Goal: Task Accomplishment & Management: Manage account settings

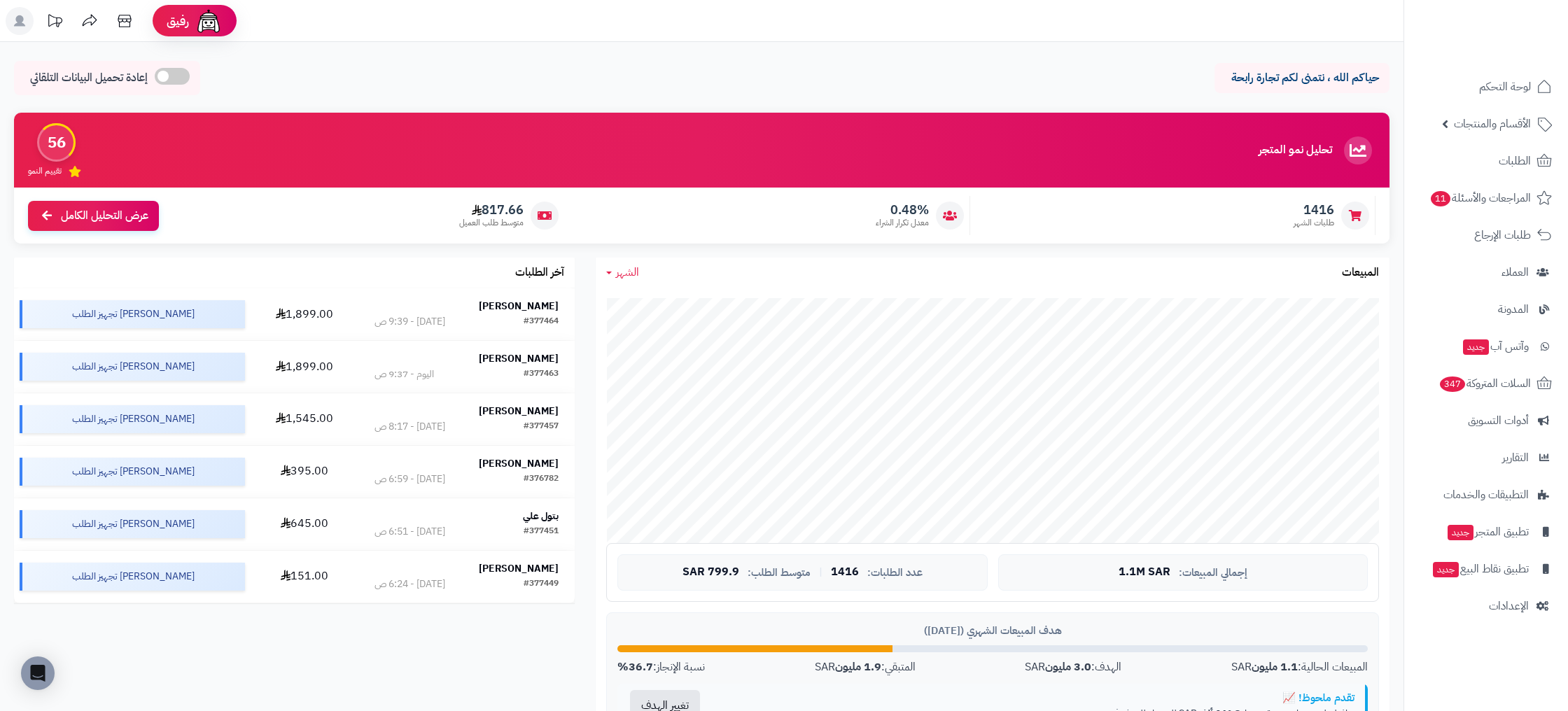
click at [1529, 626] on nav "لوحة التحكم الأقسام والمنتجات المنتجات الأقسام الماركات مواصفات المنتجات مواصفا…" at bounding box center [1486, 373] width 164 height 711
click at [1518, 609] on span "الإعدادات" at bounding box center [1509, 606] width 40 height 20
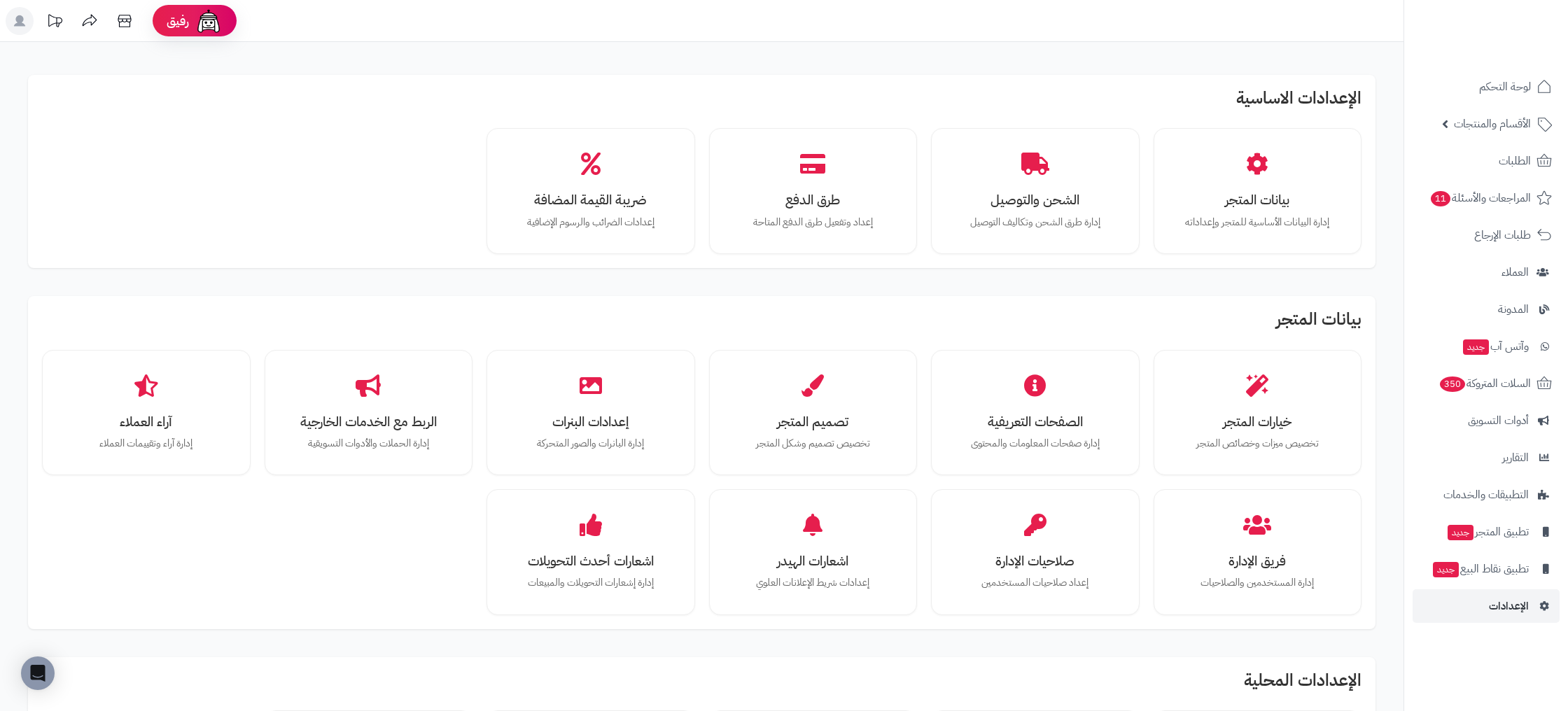
click at [57, 24] on icon at bounding box center [54, 21] width 28 height 28
click at [55, 18] on icon at bounding box center [54, 21] width 28 height 28
click at [55, 21] on icon at bounding box center [54, 21] width 28 height 28
click at [28, 24] on rect at bounding box center [19, 21] width 28 height 28
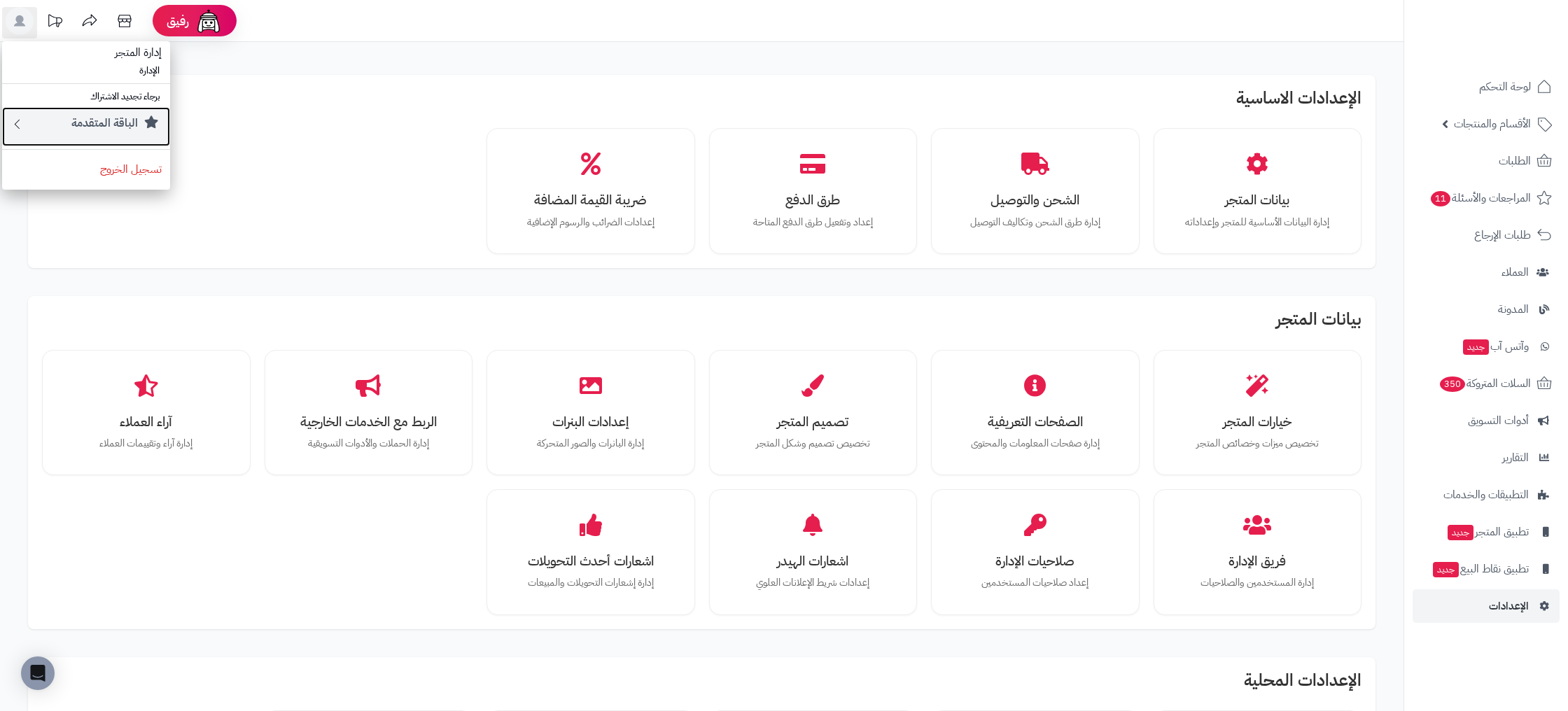
click at [100, 124] on small "الباقة المتقدمة" at bounding box center [105, 122] width 66 height 17
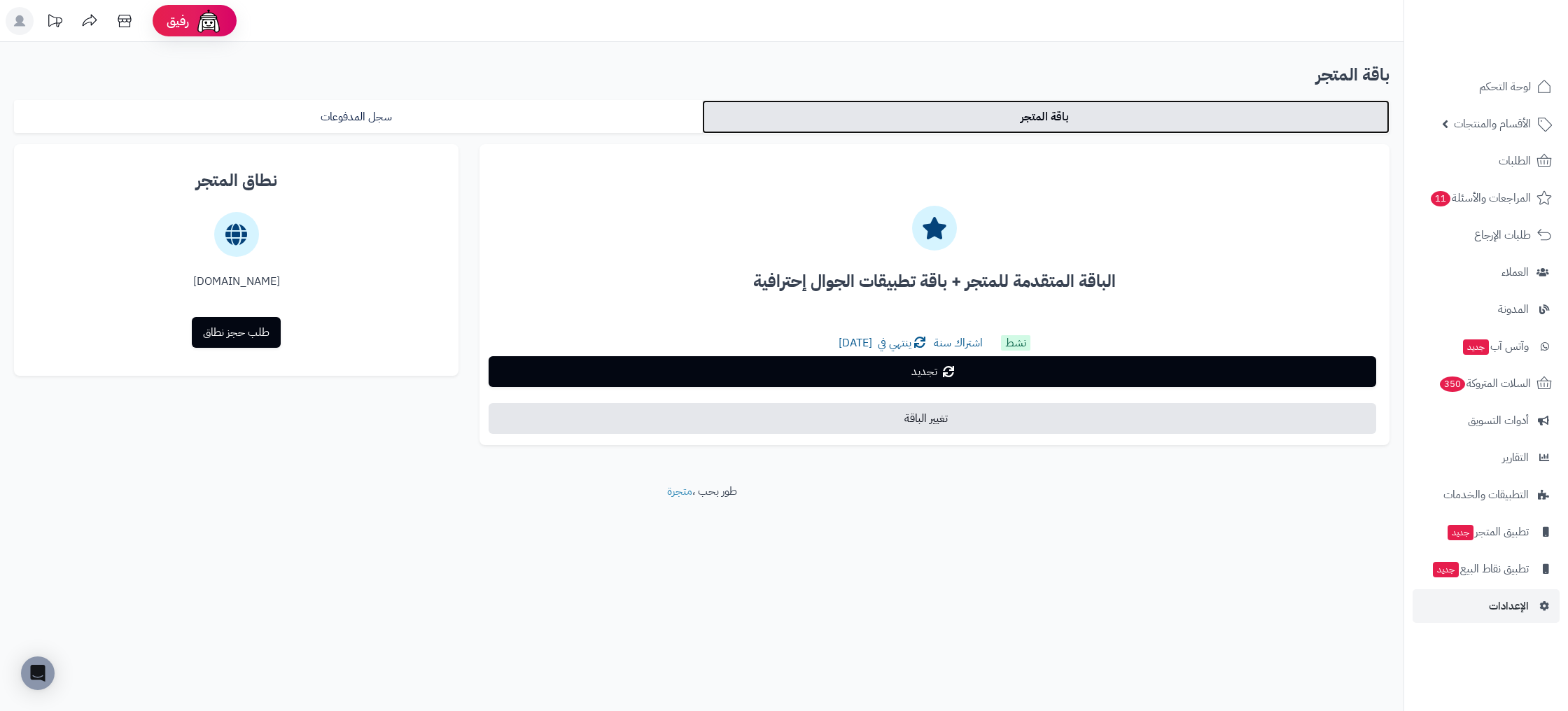
click at [888, 110] on link "باقة المتجر" at bounding box center [1046, 117] width 688 height 34
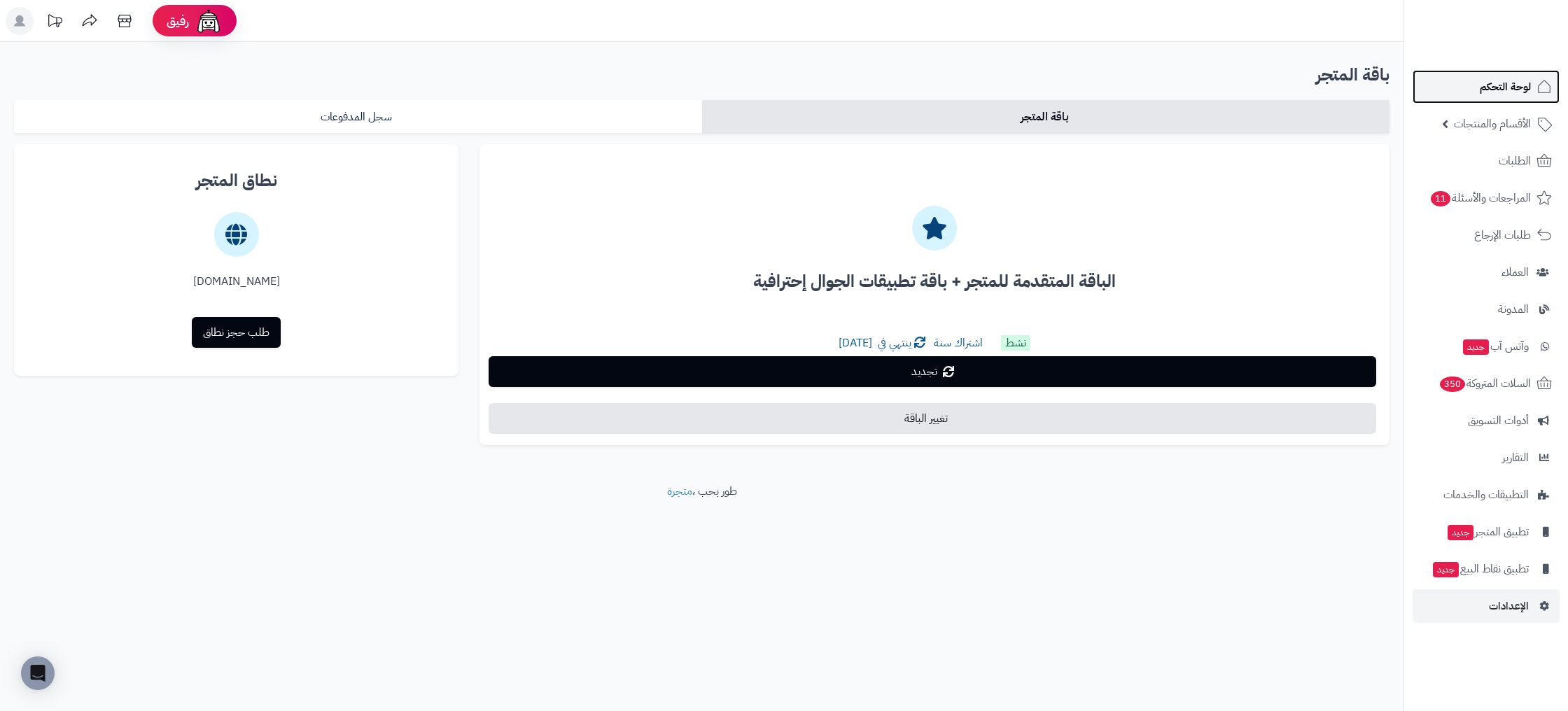
click at [1499, 88] on span "لوحة التحكم" at bounding box center [1505, 87] width 51 height 20
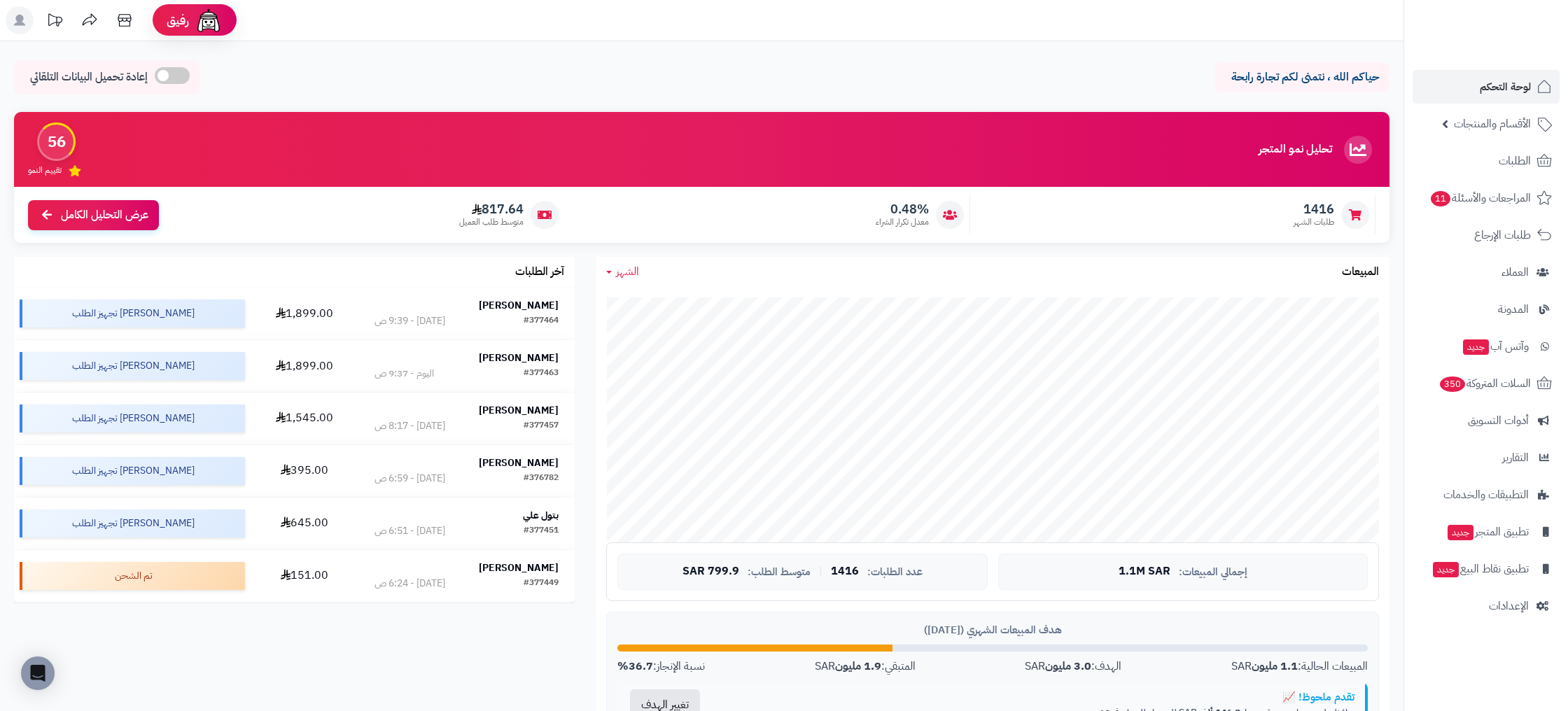
scroll to position [2, 0]
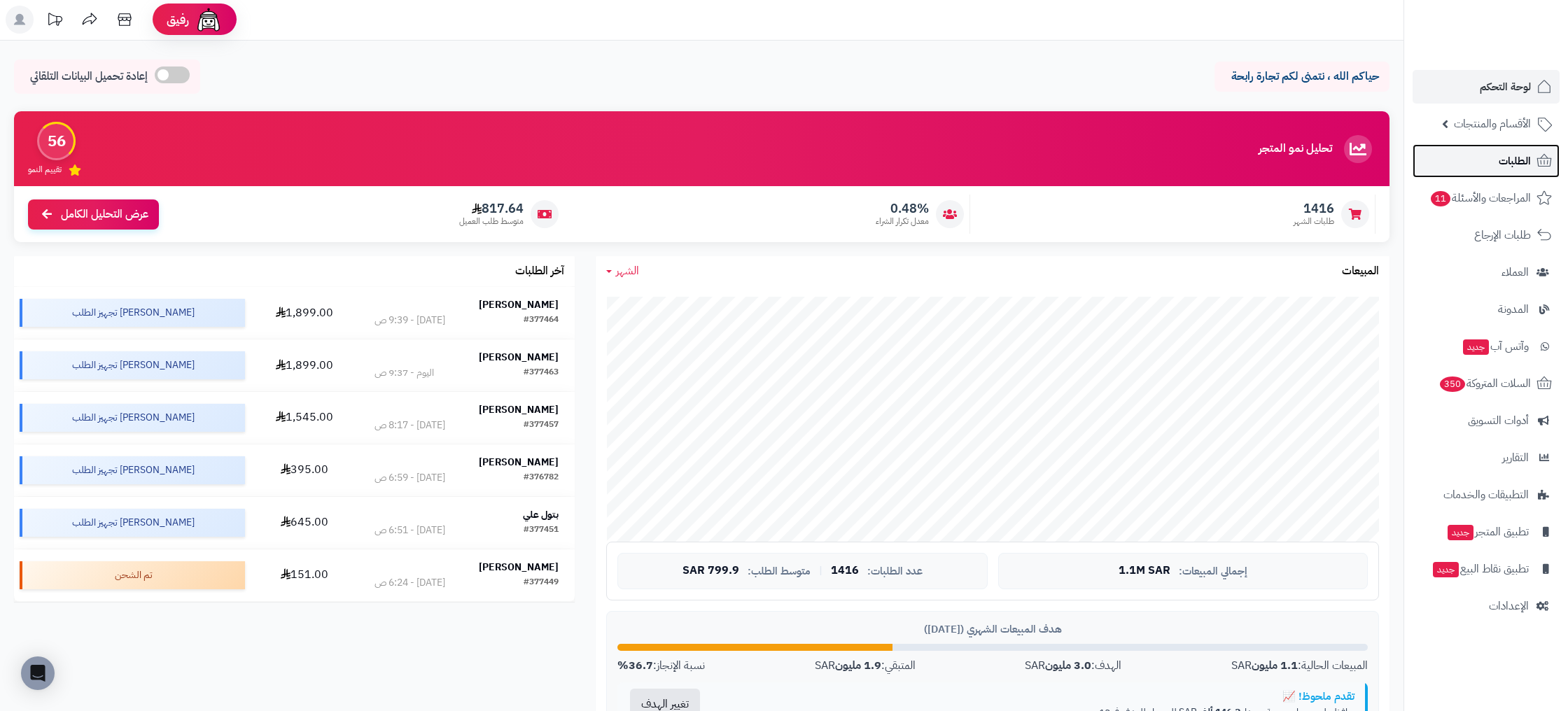
click at [1526, 171] on link "الطلبات" at bounding box center [1486, 161] width 147 height 34
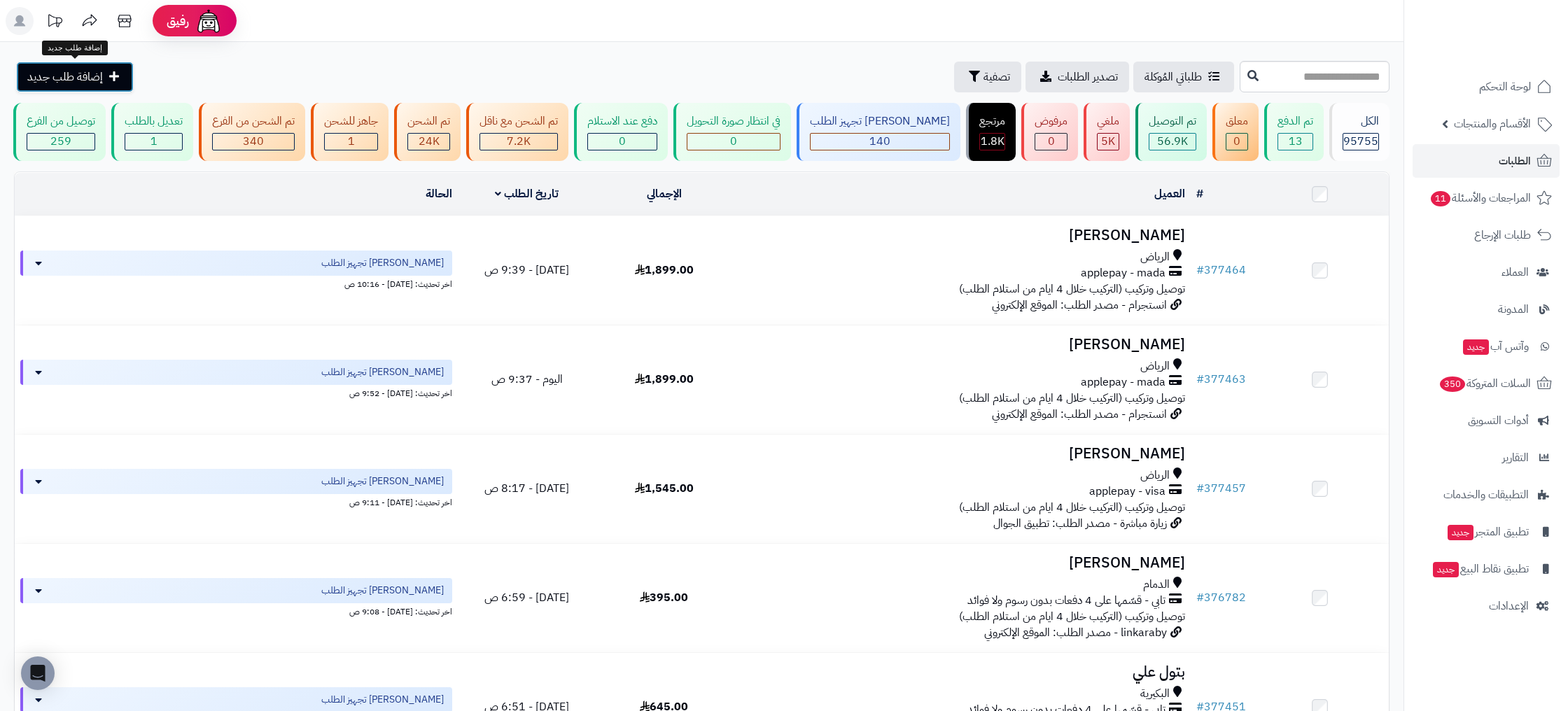
click at [105, 71] on link "إضافة طلب جديد" at bounding box center [75, 77] width 118 height 30
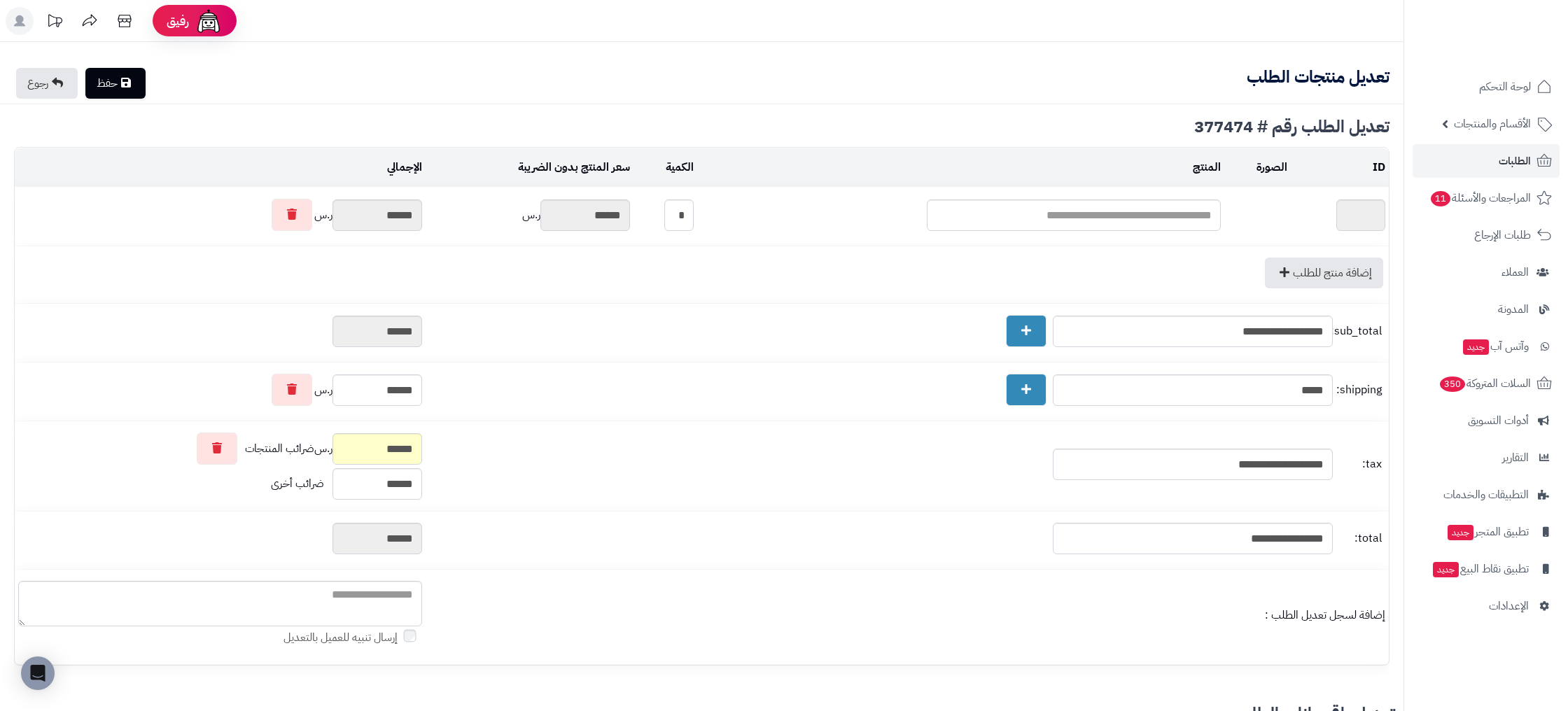
type textarea "**********"
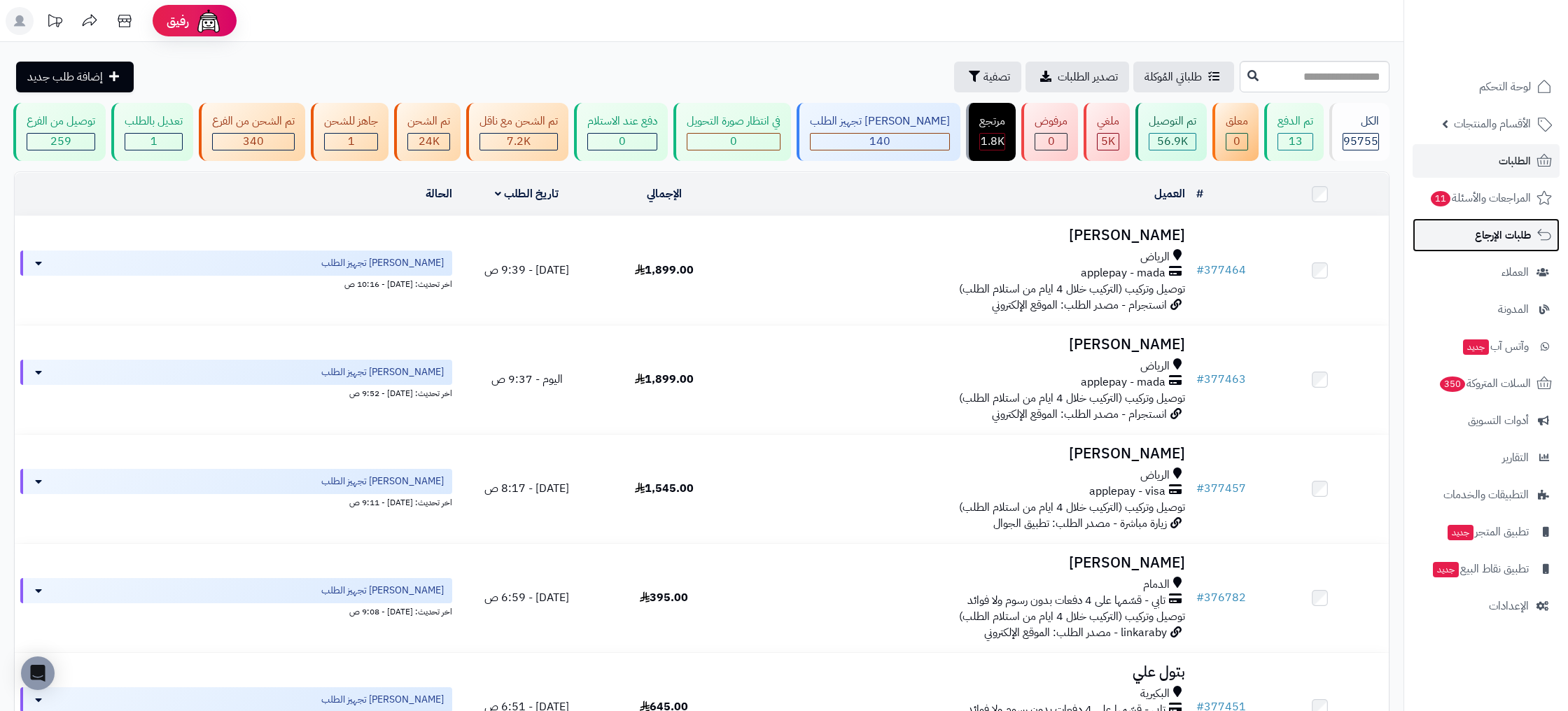
click at [1515, 233] on span "طلبات الإرجاع" at bounding box center [1503, 235] width 56 height 20
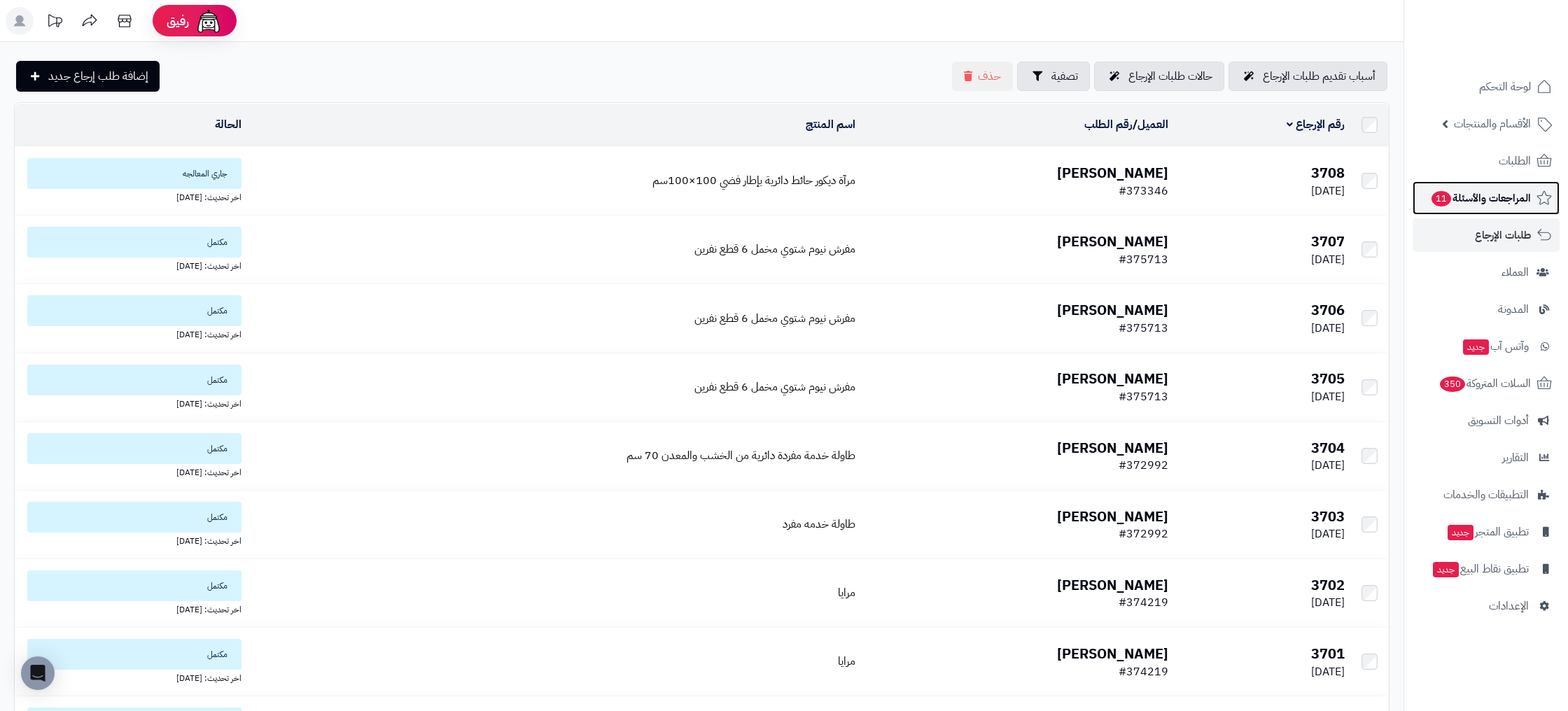
click at [1505, 192] on span "المراجعات والأسئلة 11" at bounding box center [1480, 198] width 101 height 20
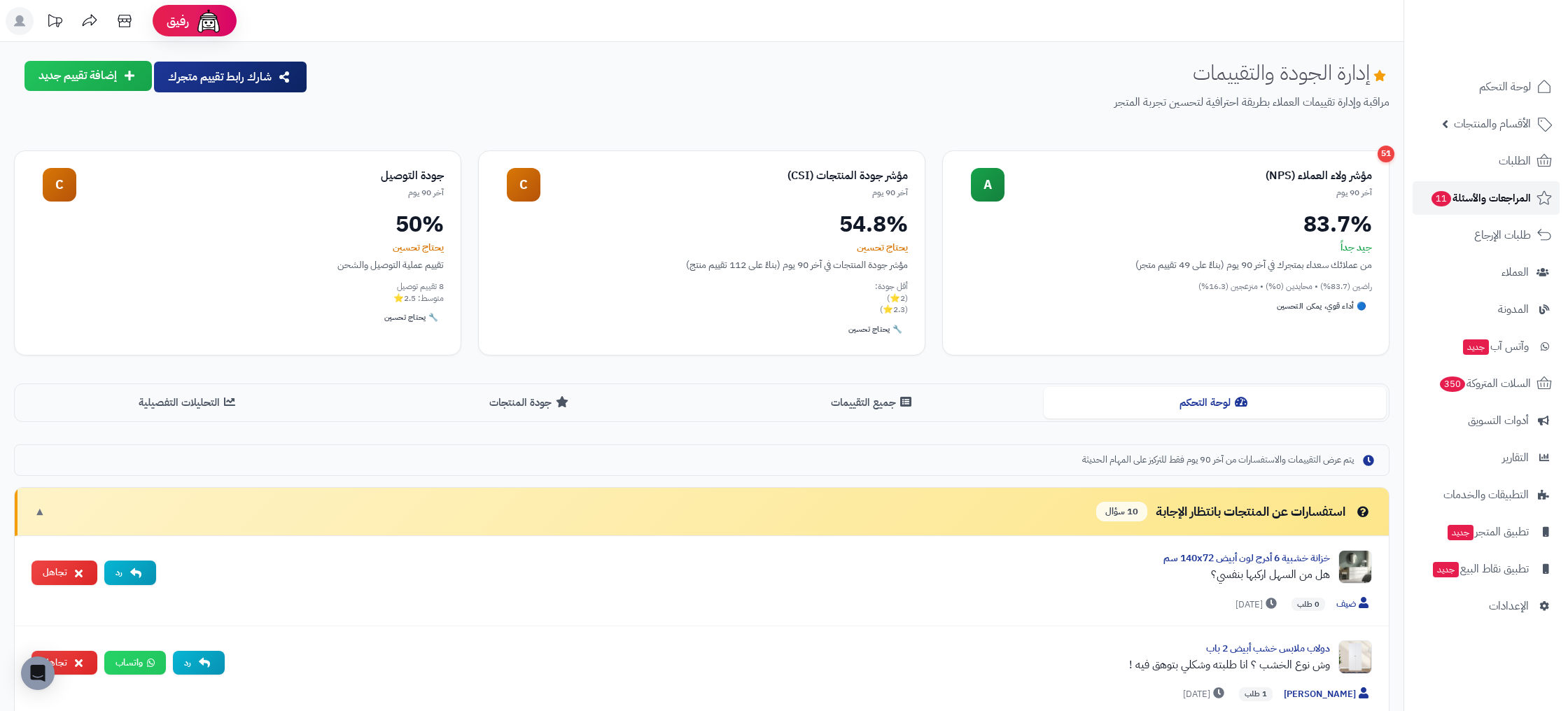
click at [1493, 200] on span "المراجعات والأسئلة 11" at bounding box center [1480, 198] width 101 height 20
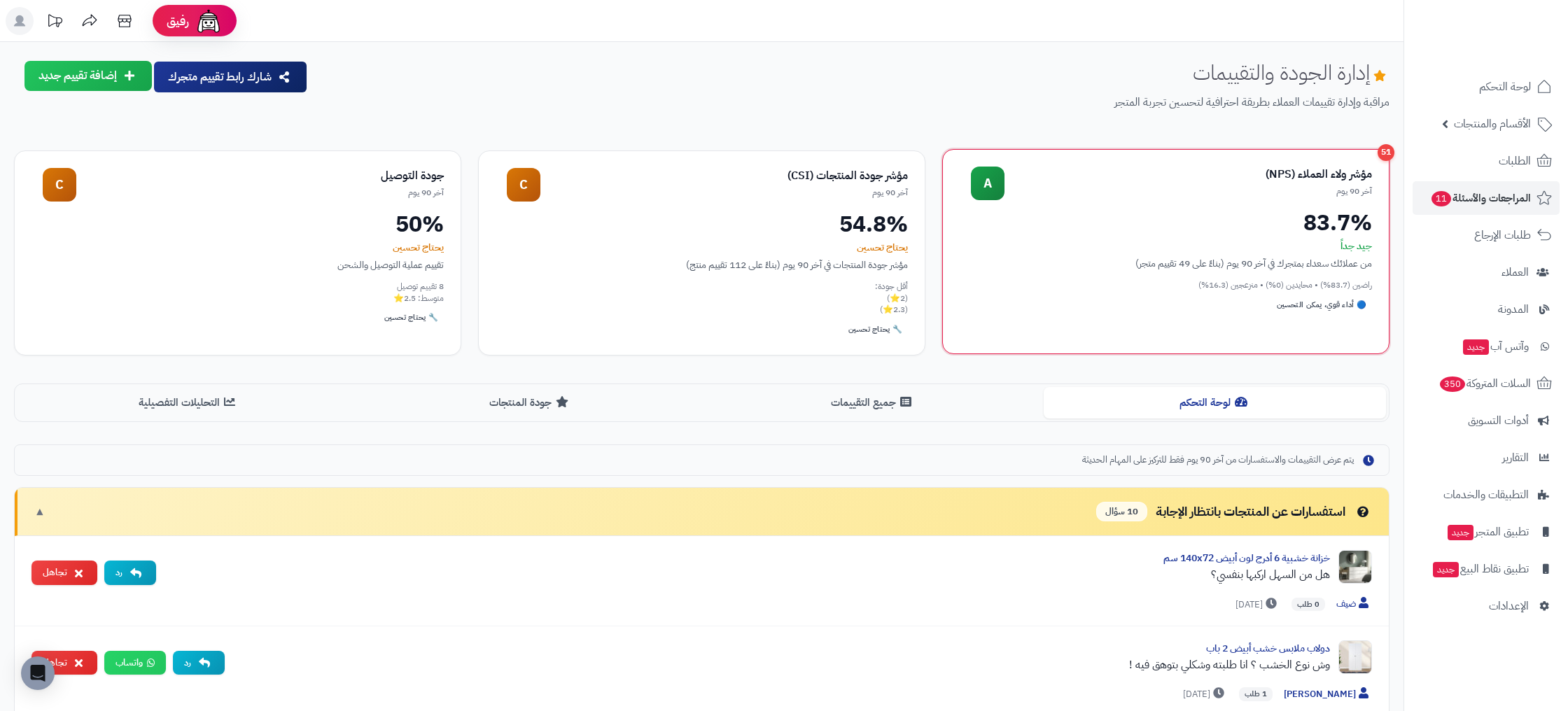
scroll to position [1, 0]
drag, startPoint x: 1204, startPoint y: 267, endPoint x: 1120, endPoint y: 267, distance: 84.0
click at [1120, 267] on div "من عملائك سعداء بمتجرك في آخر 90 يوم (بناءً على 49 تقييم متجر)" at bounding box center [1165, 263] width 412 height 14
click at [1230, 258] on div "من عملائك سعداء بمتجرك في آخر 90 يوم (بناءً على 49 تقييم متجر)" at bounding box center [1165, 263] width 412 height 14
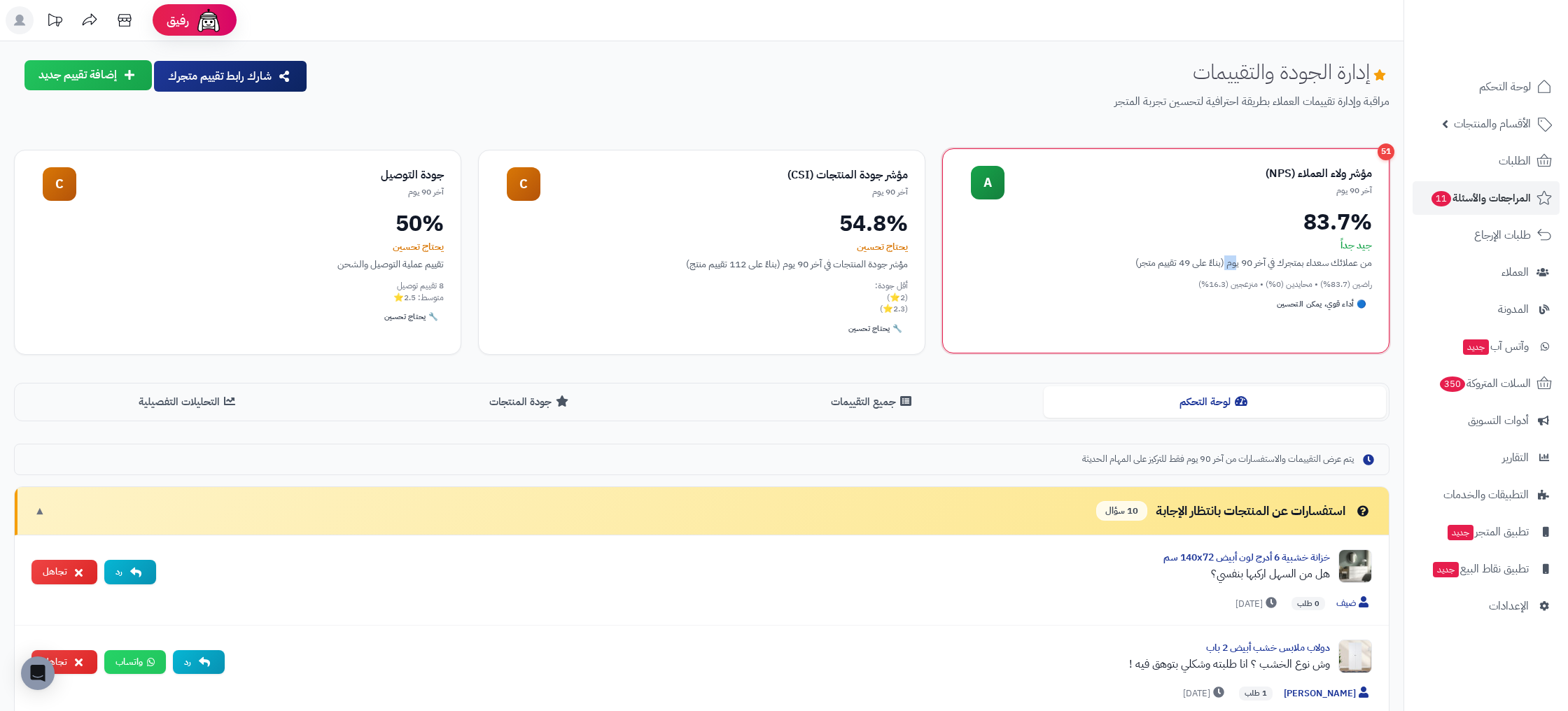
scroll to position [0, 0]
click at [1230, 257] on div "من عملائك سعداء بمتجرك في آخر 90 يوم (بناءً على 49 تقييم متجر)" at bounding box center [1165, 263] width 412 height 14
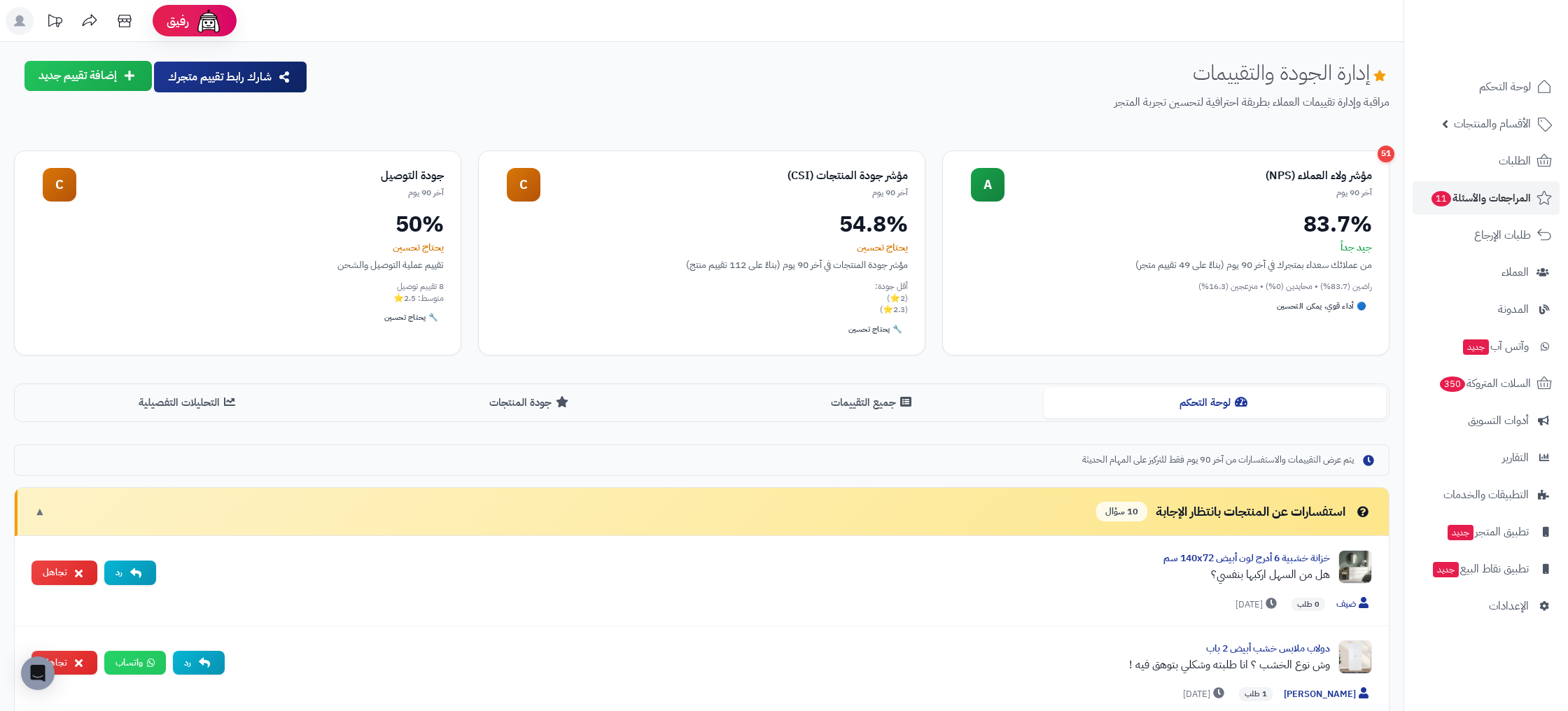
click at [401, 102] on p "مراقبة وإدارة تقييمات العملاء بطريقة احترافية لتحسين تجربة المتجر" at bounding box center [854, 103] width 1070 height 16
click at [1507, 84] on span "لوحة التحكم" at bounding box center [1505, 87] width 51 height 20
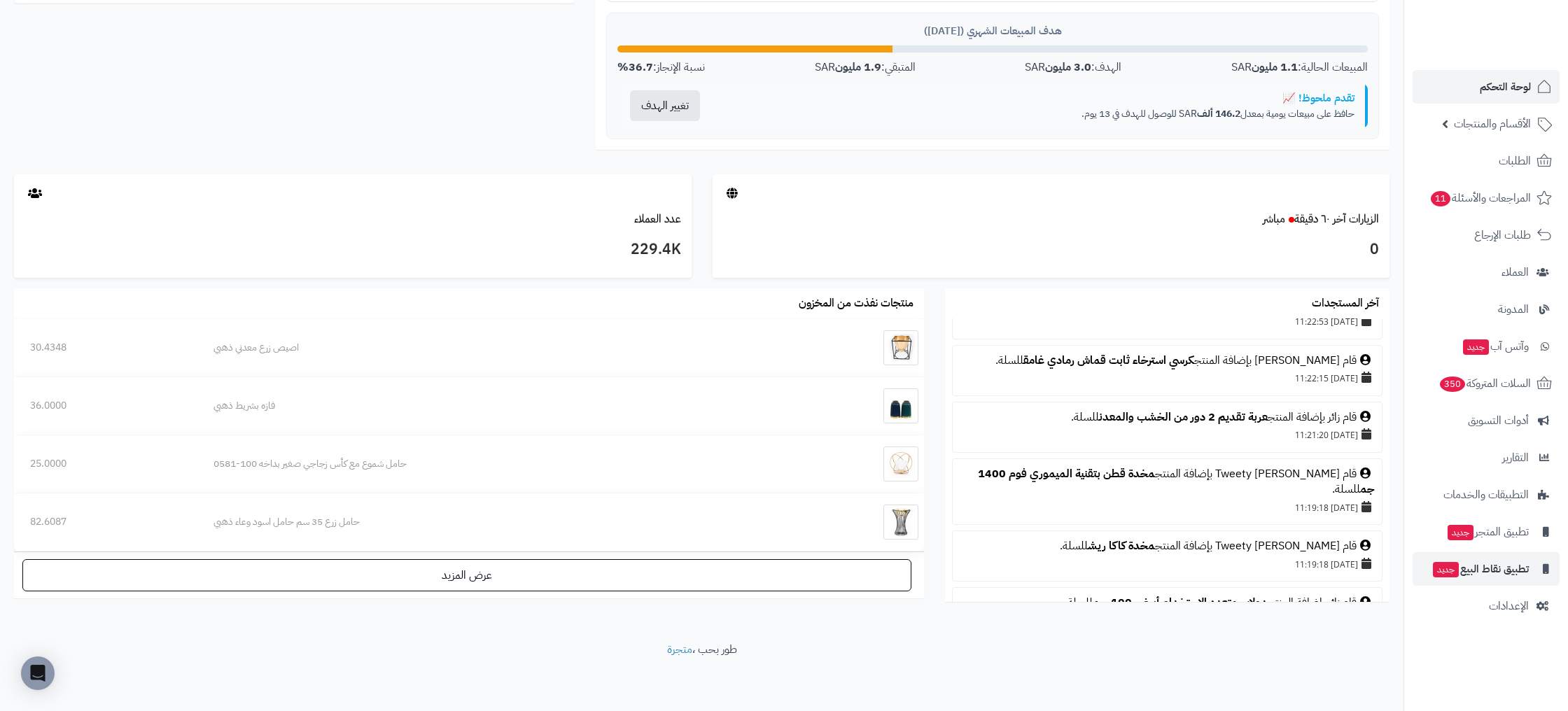
scroll to position [151, 0]
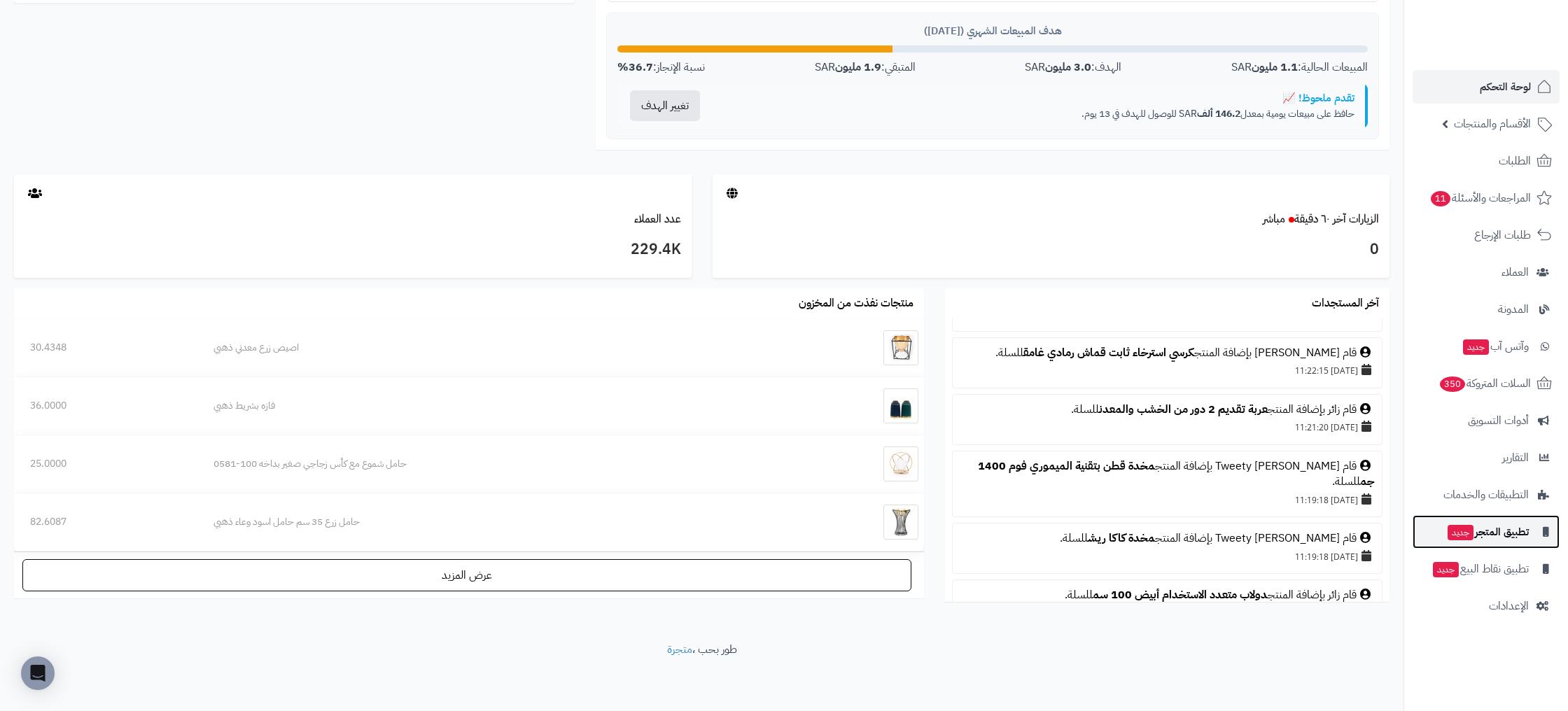
click at [1496, 538] on span "تطبيق المتجر جديد" at bounding box center [1488, 532] width 82 height 20
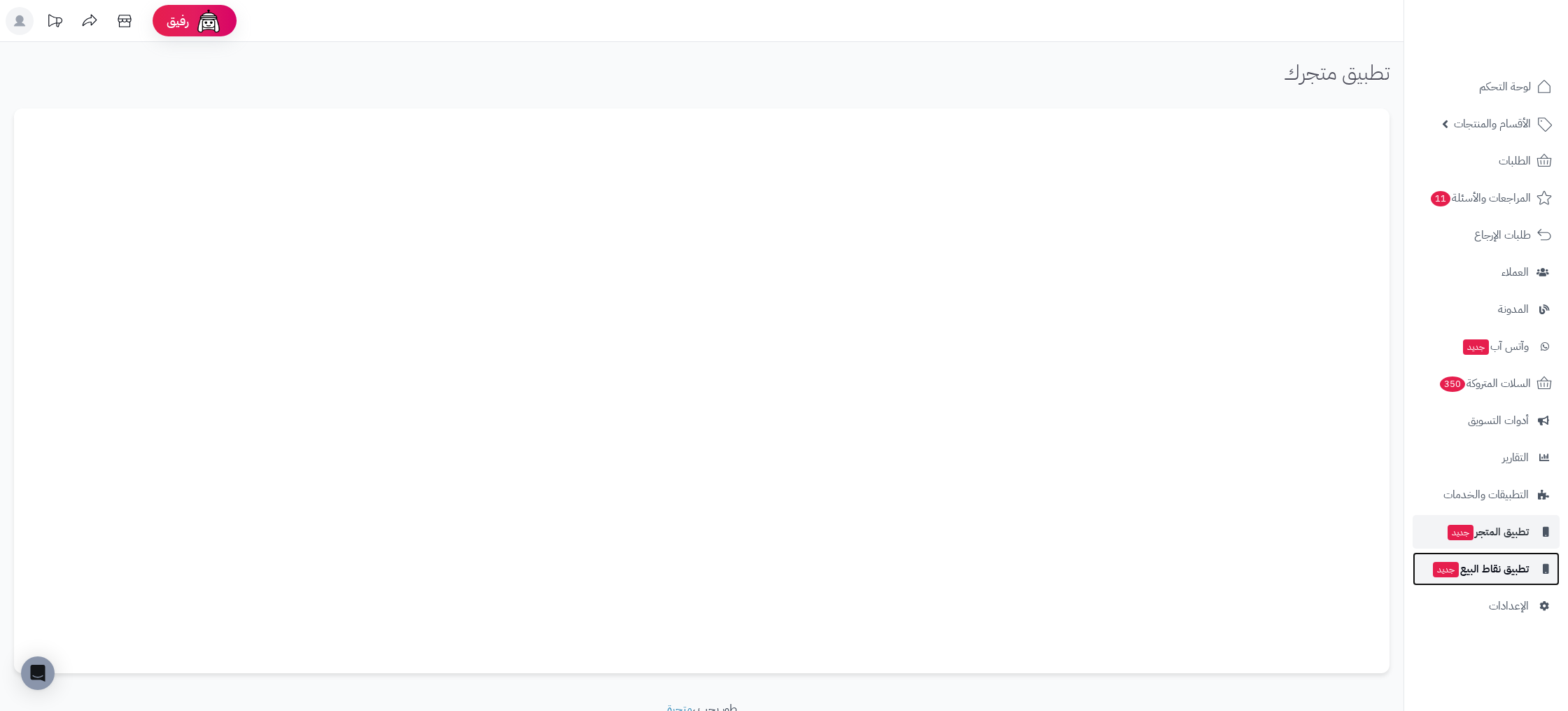
click at [1518, 566] on span "تطبيق نقاط البيع جديد" at bounding box center [1480, 569] width 97 height 20
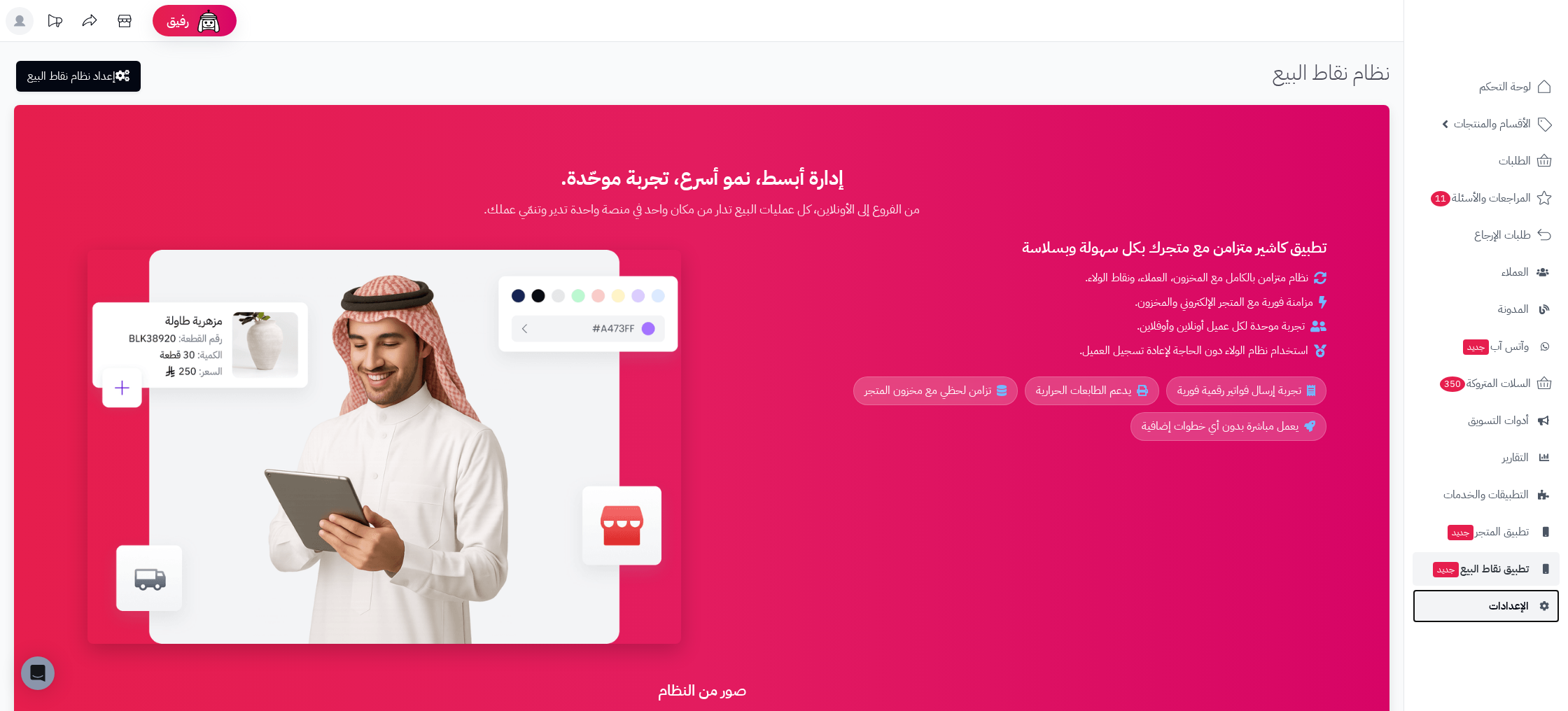
click at [1532, 610] on link "الإعدادات" at bounding box center [1486, 606] width 147 height 34
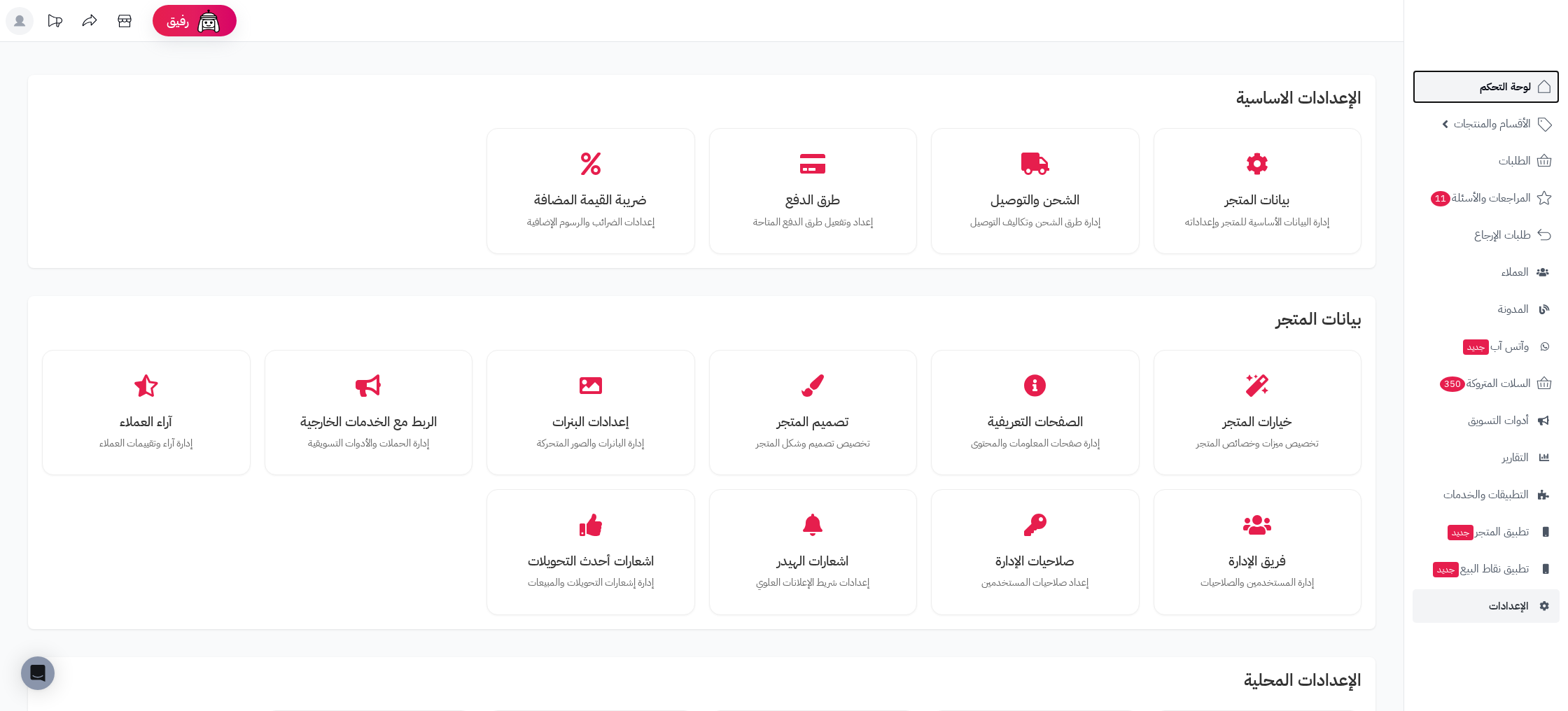
click at [1514, 75] on link "لوحة التحكم" at bounding box center [1486, 87] width 147 height 34
click at [1501, 88] on span "لوحة التحكم" at bounding box center [1505, 87] width 51 height 20
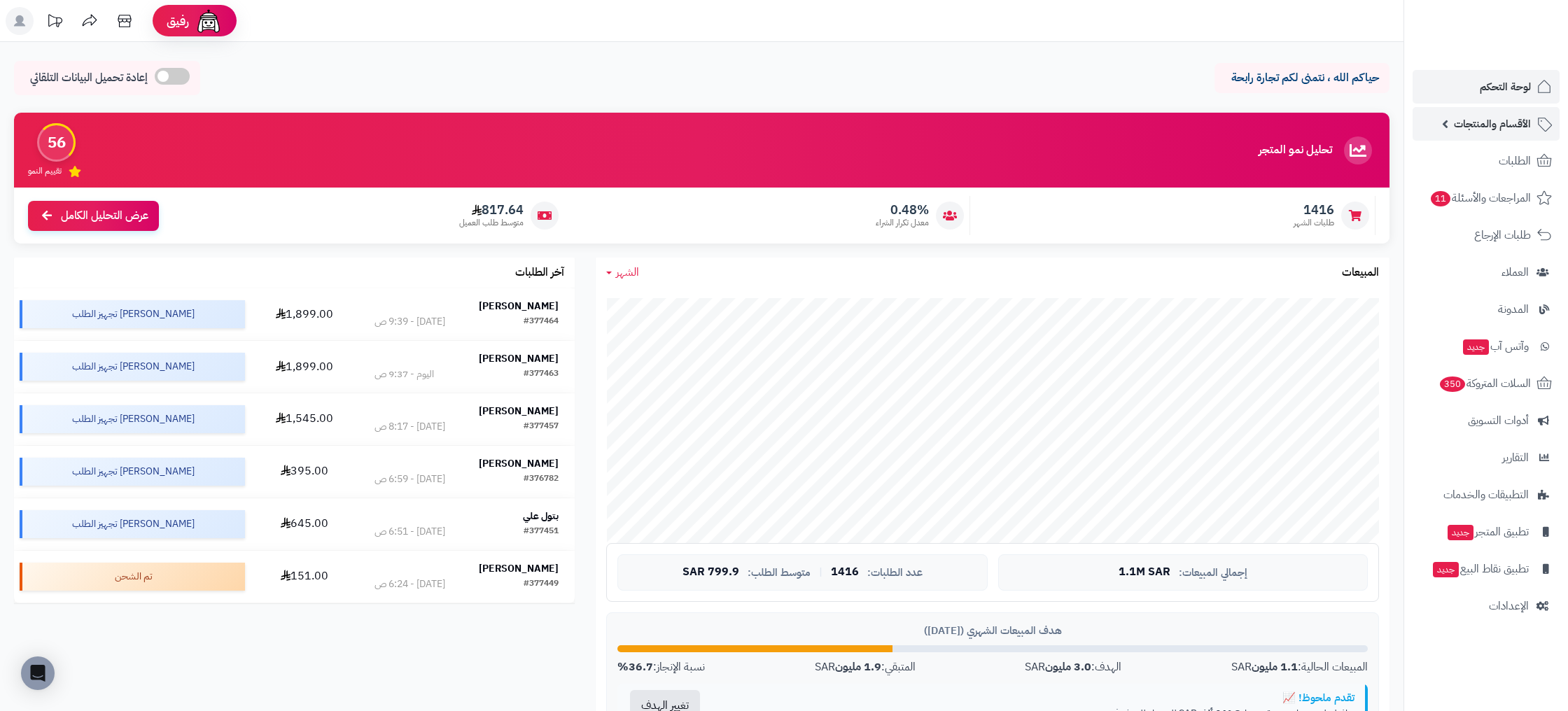
click at [1480, 126] on span "الأقسام والمنتجات" at bounding box center [1492, 124] width 77 height 20
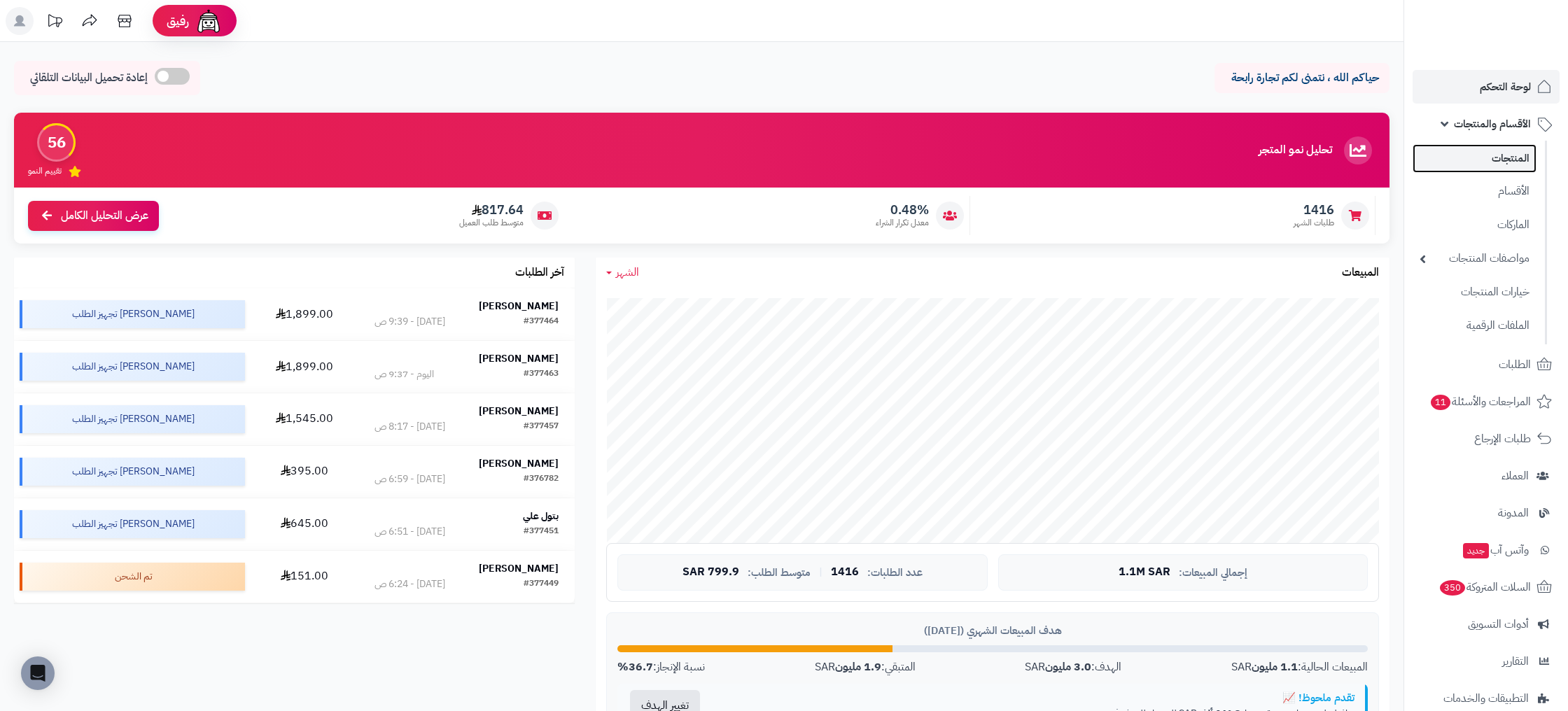
click at [1513, 168] on link "المنتجات" at bounding box center [1474, 158] width 124 height 29
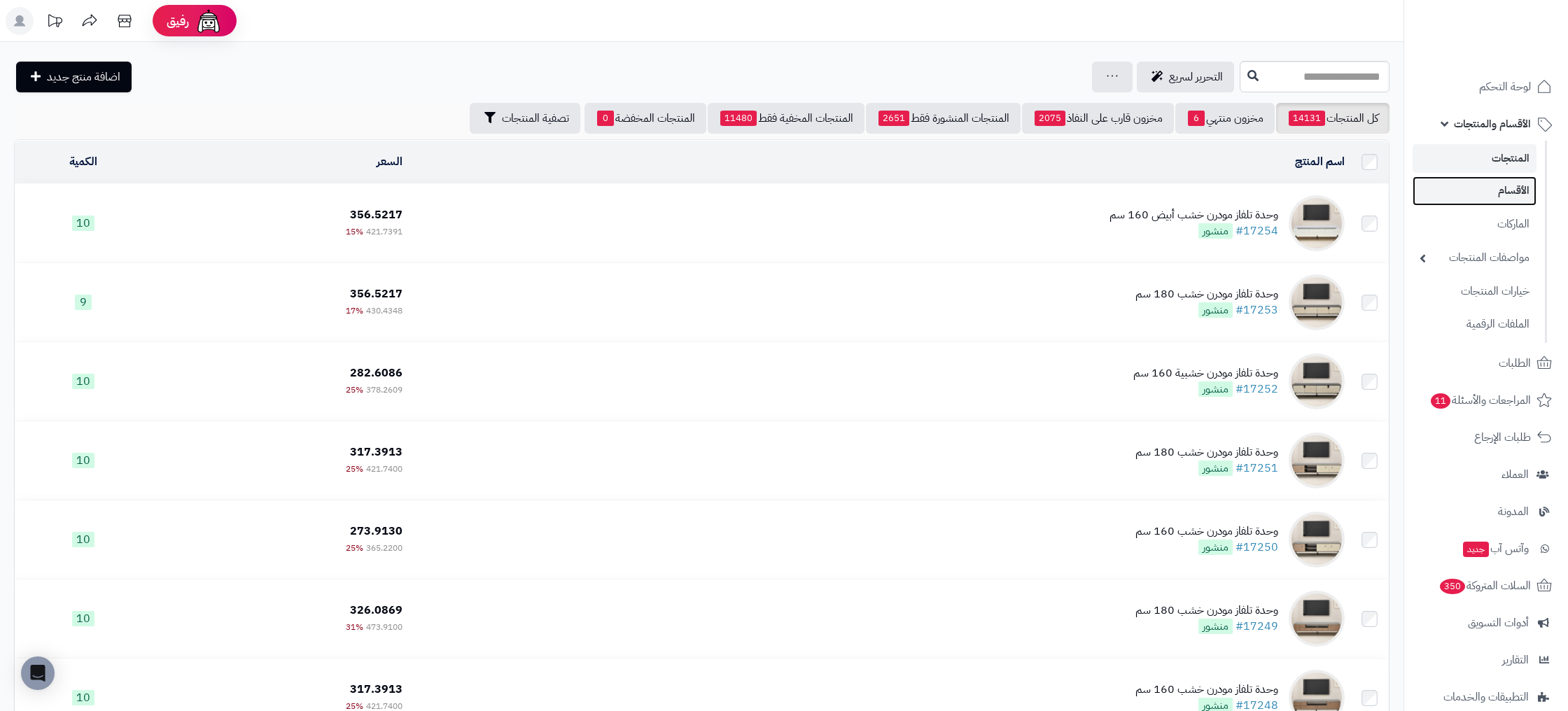
click at [1525, 202] on link "الأقسام" at bounding box center [1474, 190] width 124 height 29
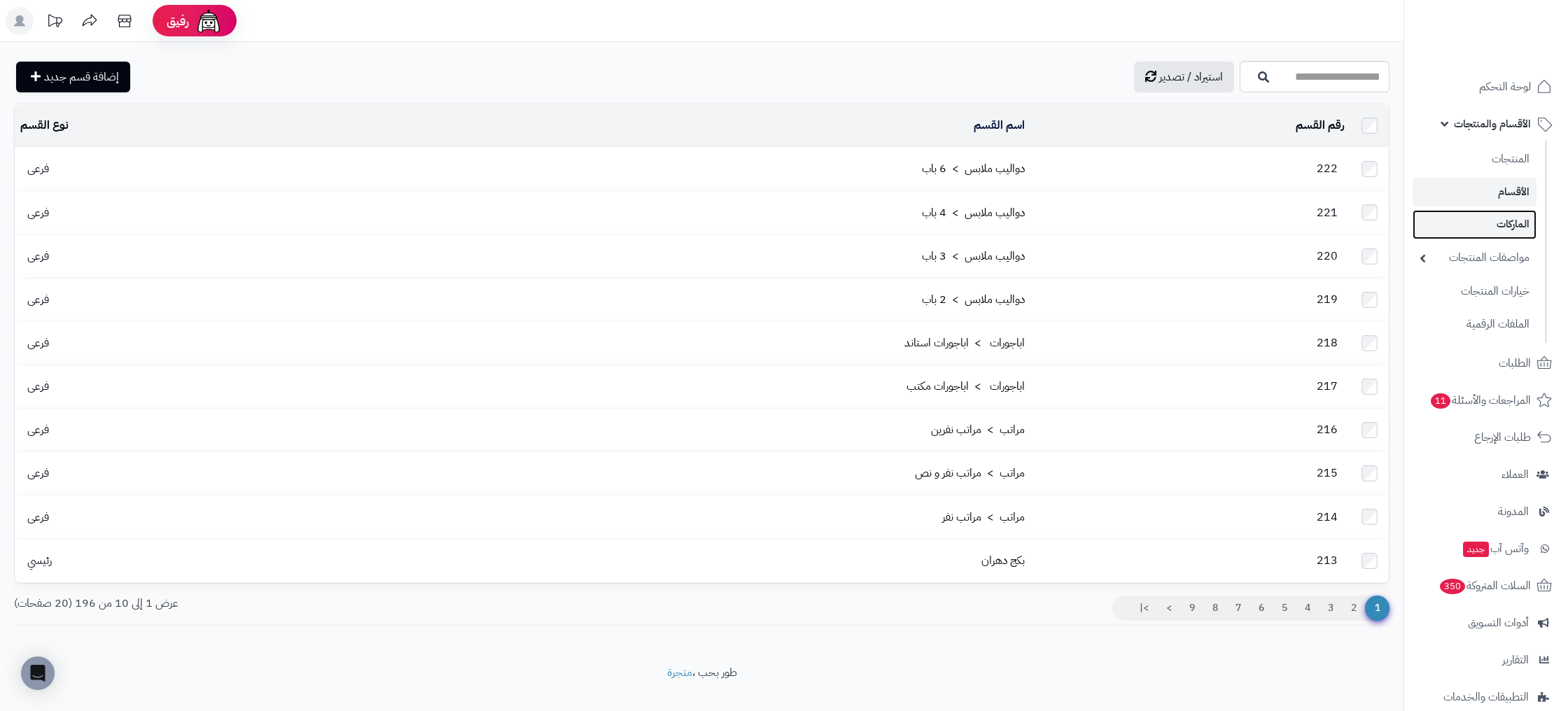
click at [1524, 231] on link "الماركات" at bounding box center [1474, 224] width 124 height 29
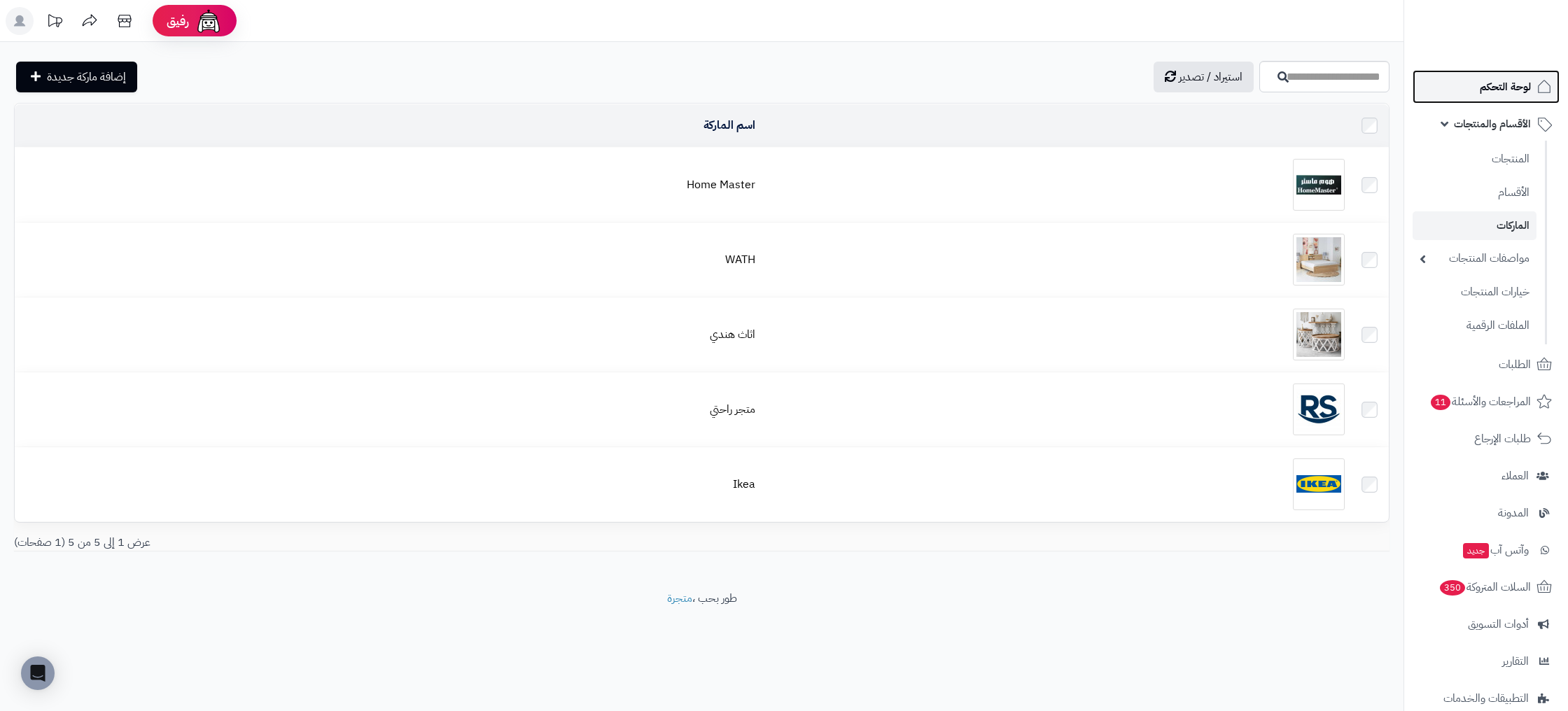
click at [1512, 86] on span "لوحة التحكم" at bounding box center [1505, 87] width 51 height 20
click at [1494, 93] on span "لوحة التحكم" at bounding box center [1505, 87] width 51 height 20
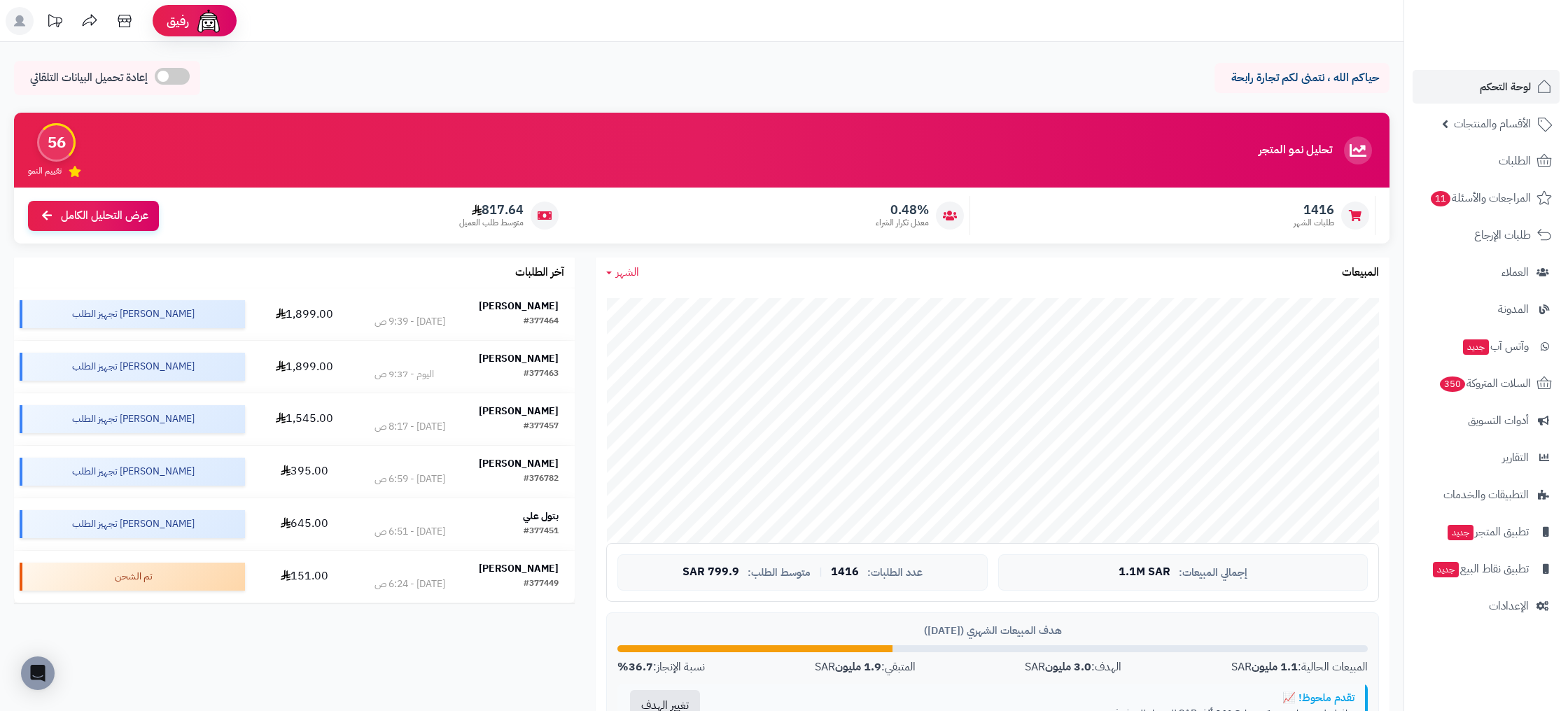
click at [532, 213] on div at bounding box center [544, 215] width 28 height 28
click at [510, 210] on span "817.64" at bounding box center [491, 209] width 64 height 15
click at [511, 210] on span "817.64" at bounding box center [491, 209] width 64 height 15
click at [512, 209] on span "817.64" at bounding box center [491, 209] width 64 height 15
click at [1528, 163] on span "الطلبات" at bounding box center [1515, 161] width 32 height 20
